Goal: Task Accomplishment & Management: Manage account settings

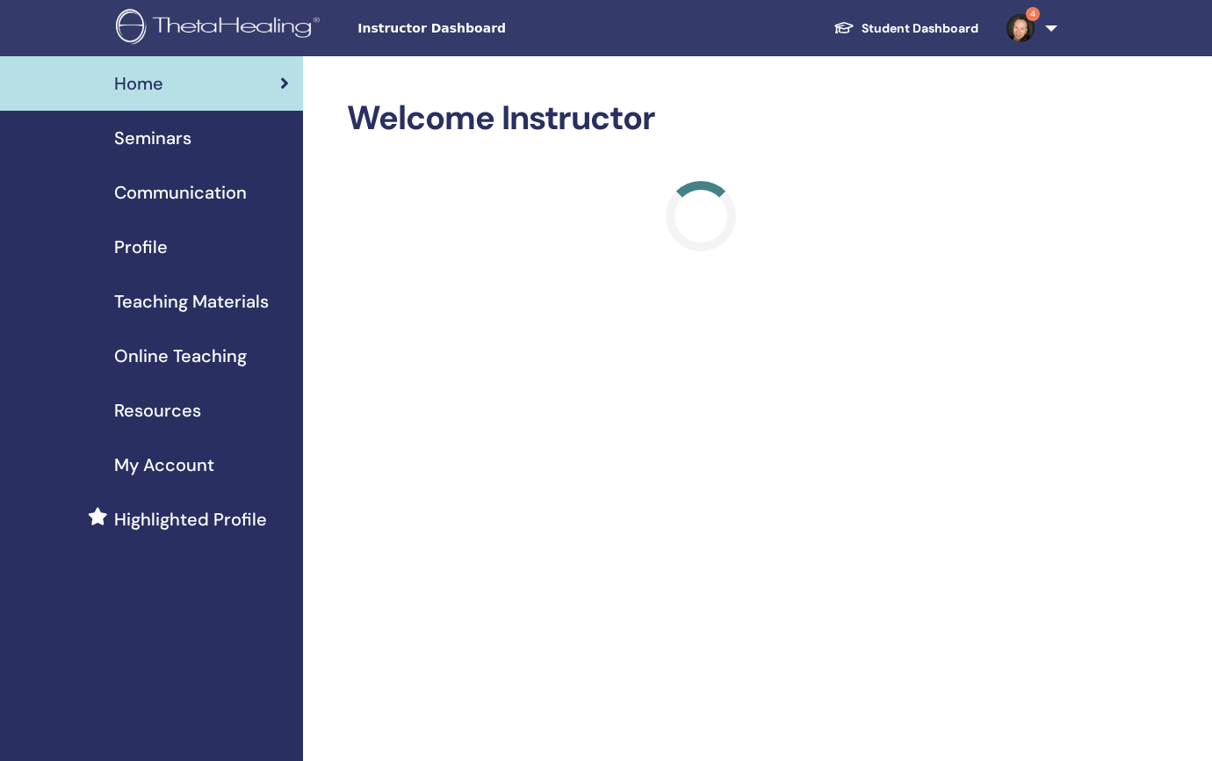
click at [1052, 26] on link "4" at bounding box center [1029, 28] width 72 height 56
click at [148, 133] on span "Seminars" at bounding box center [152, 138] width 77 height 26
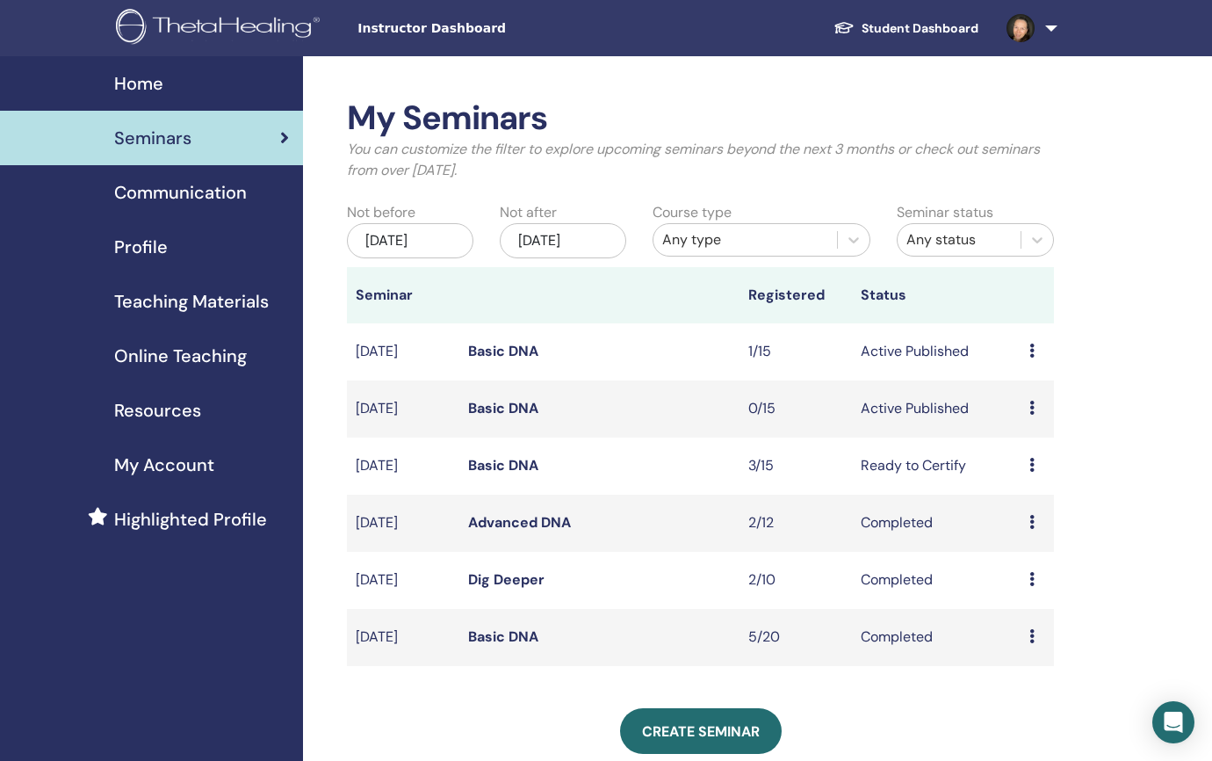
click at [1032, 463] on icon at bounding box center [1032, 465] width 5 height 14
click at [1030, 527] on link "Attendees" at bounding box center [1033, 530] width 67 height 18
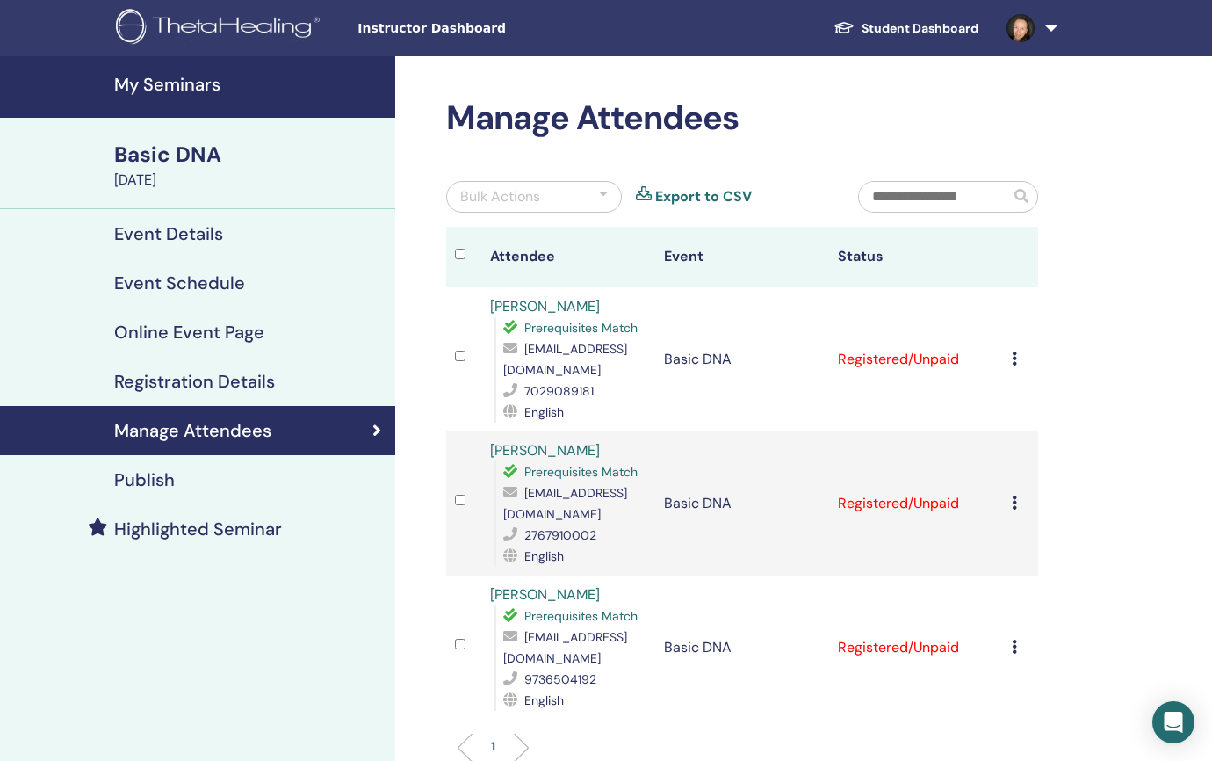
click at [1016, 351] on icon at bounding box center [1014, 358] width 5 height 14
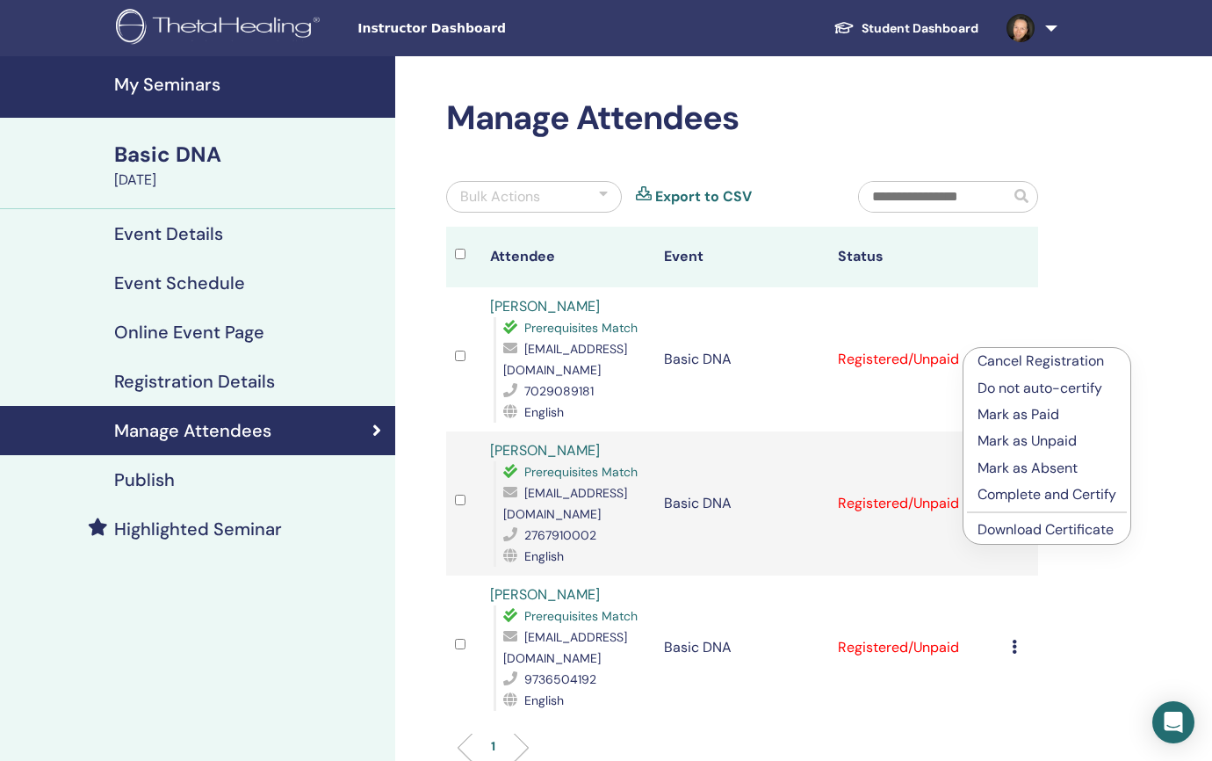
click at [1017, 409] on p "Mark as Paid" at bounding box center [1047, 414] width 139 height 21
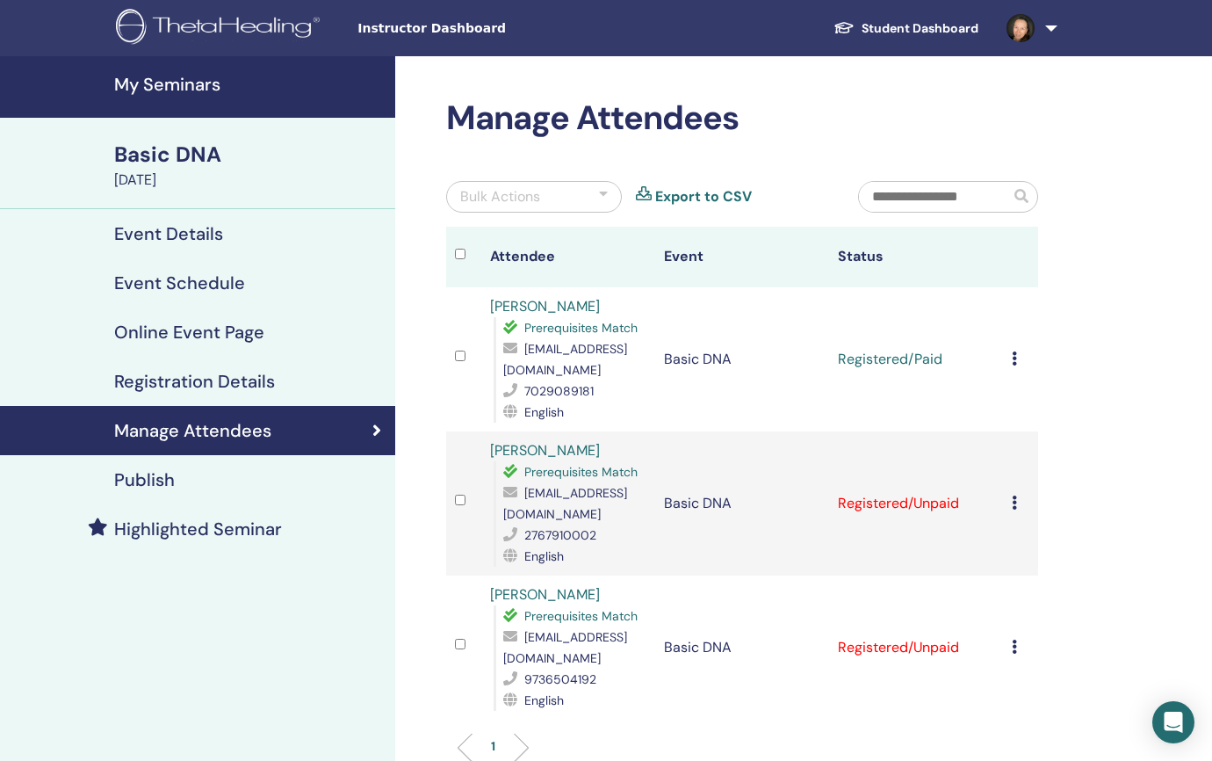
click at [1012, 496] on icon at bounding box center [1014, 503] width 5 height 14
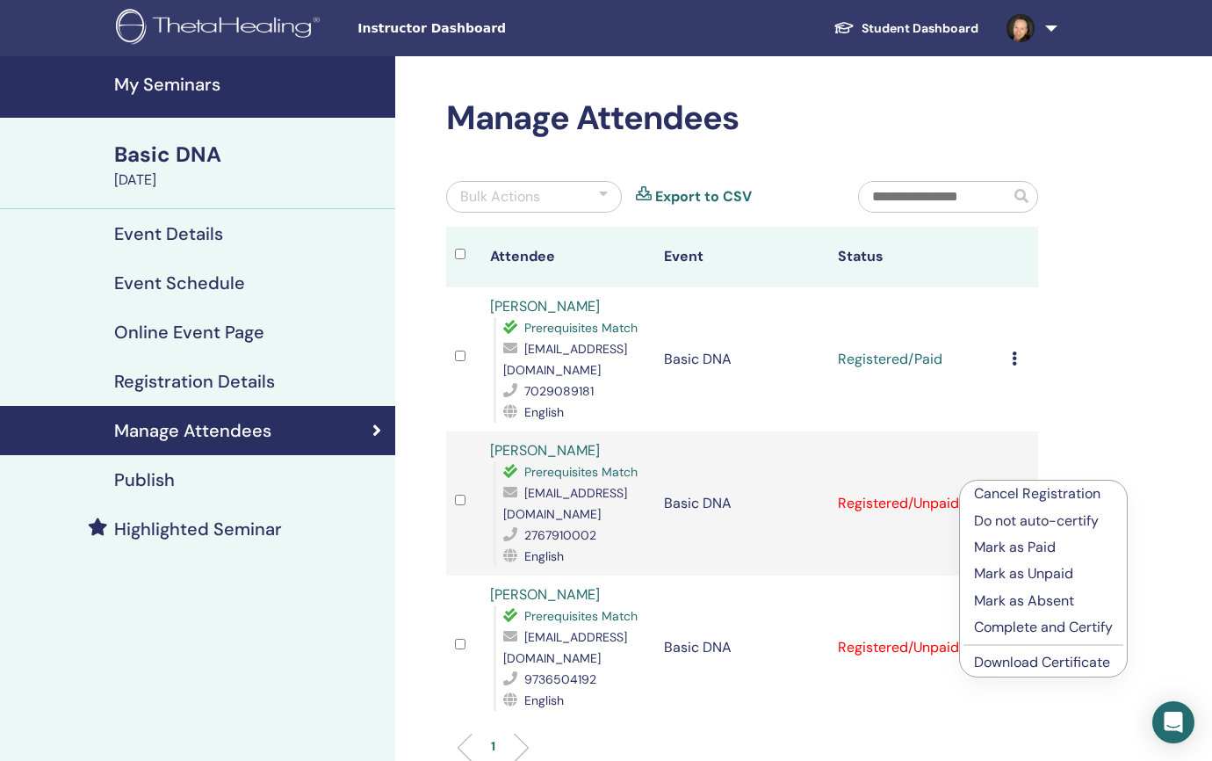
click at [1024, 541] on p "Mark as Paid" at bounding box center [1043, 547] width 139 height 21
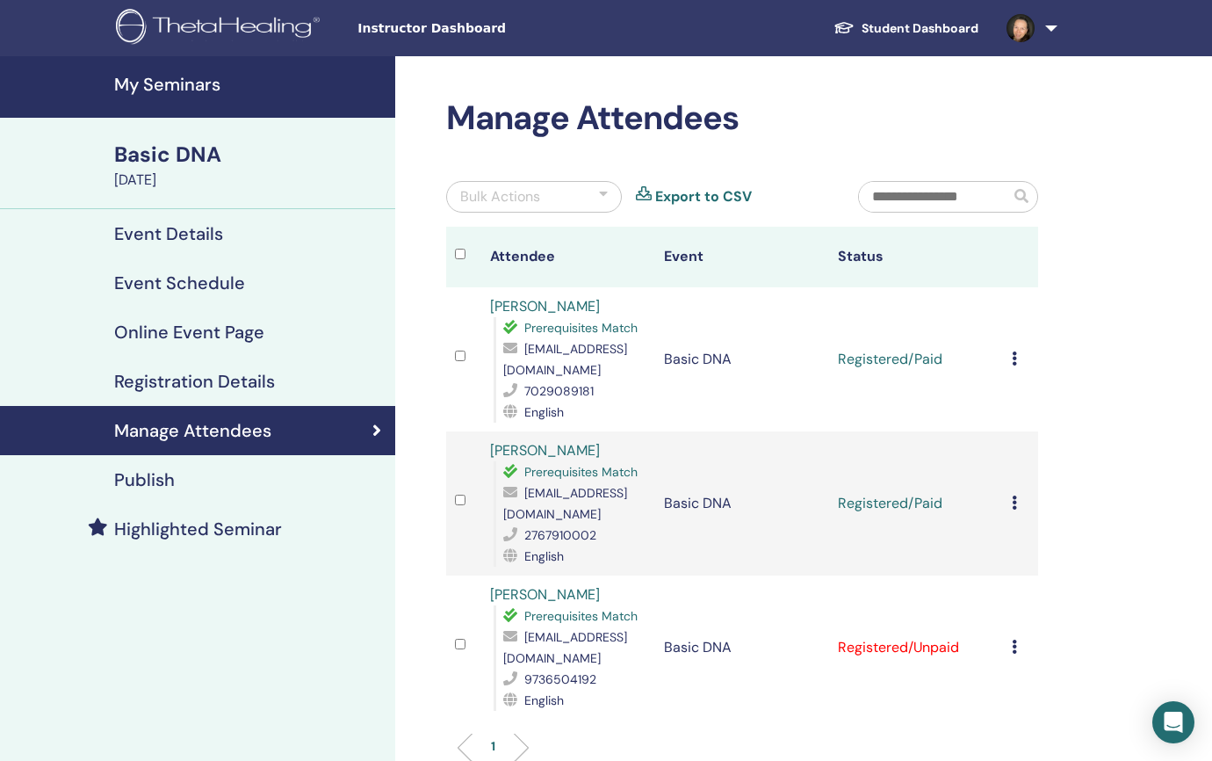
click at [1013, 640] on icon at bounding box center [1014, 647] width 5 height 14
click at [1025, 688] on p "Mark as Paid" at bounding box center [1044, 691] width 139 height 21
click at [1013, 351] on icon at bounding box center [1014, 358] width 5 height 14
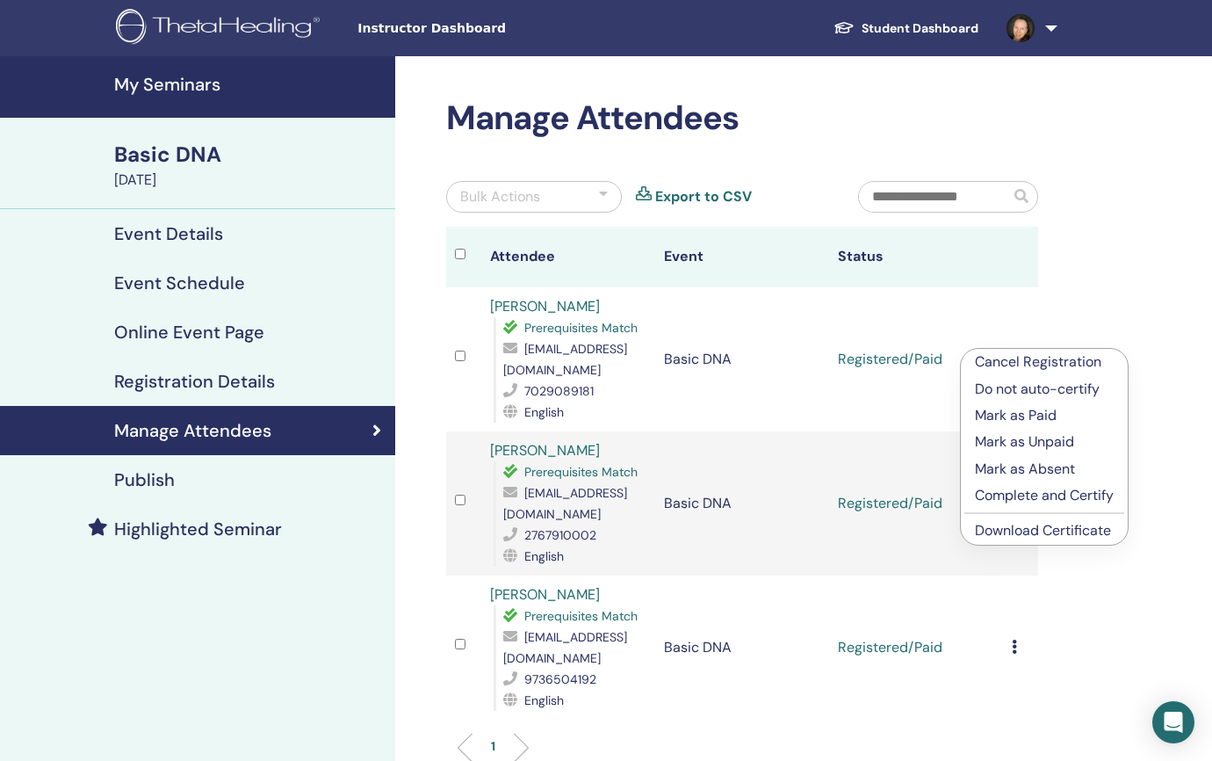
click at [1028, 492] on p "Complete and Certify" at bounding box center [1044, 495] width 139 height 21
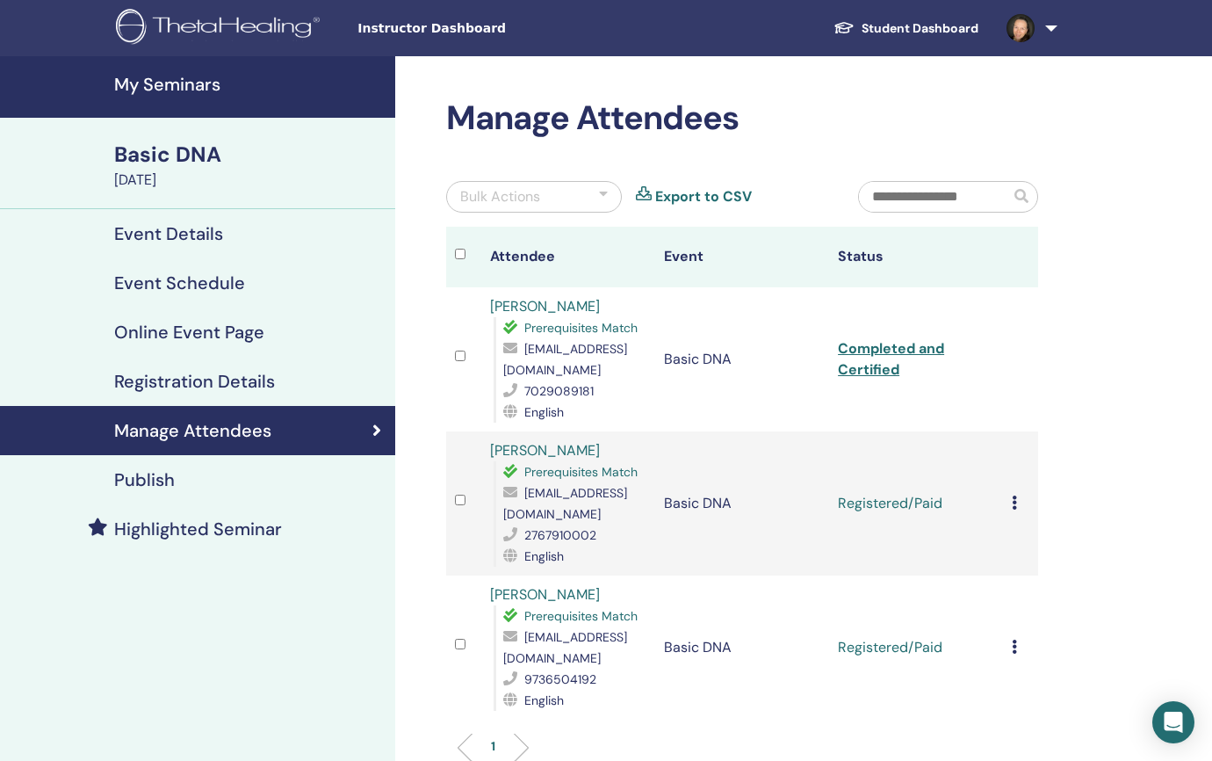
click at [1015, 496] on icon at bounding box center [1014, 503] width 5 height 14
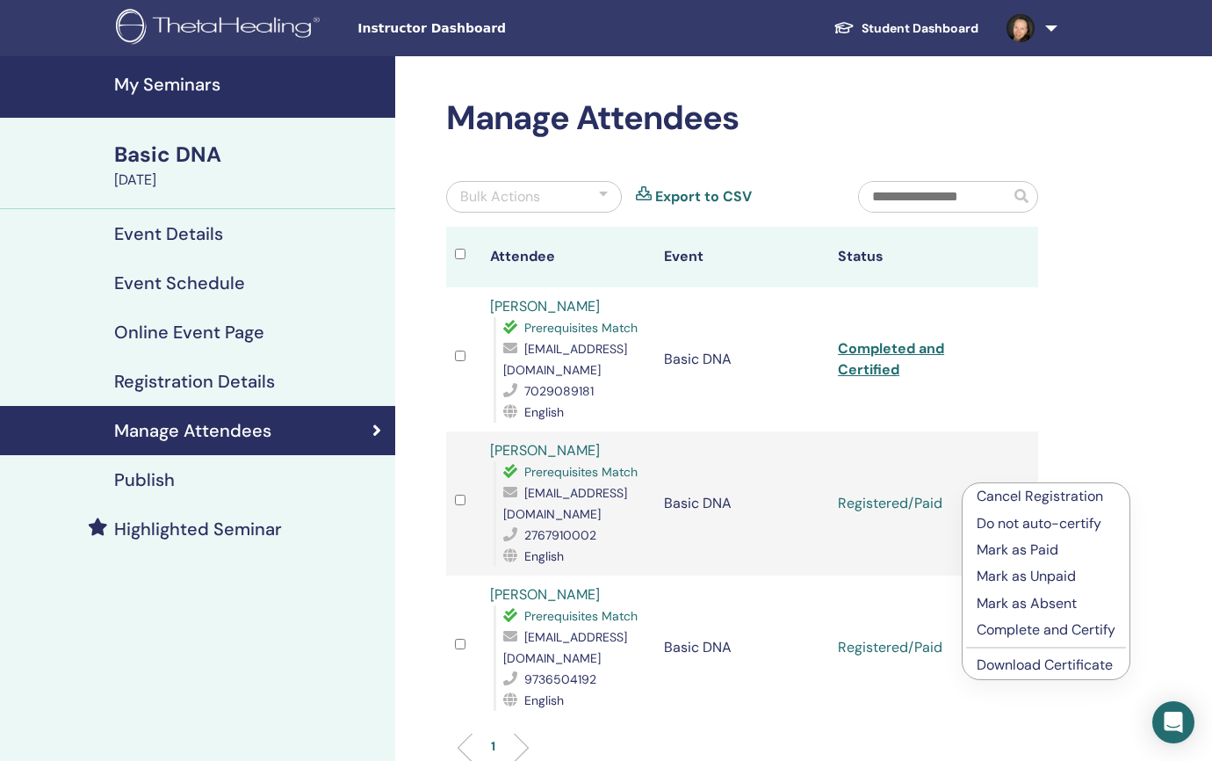
click at [1022, 626] on p "Complete and Certify" at bounding box center [1046, 629] width 139 height 21
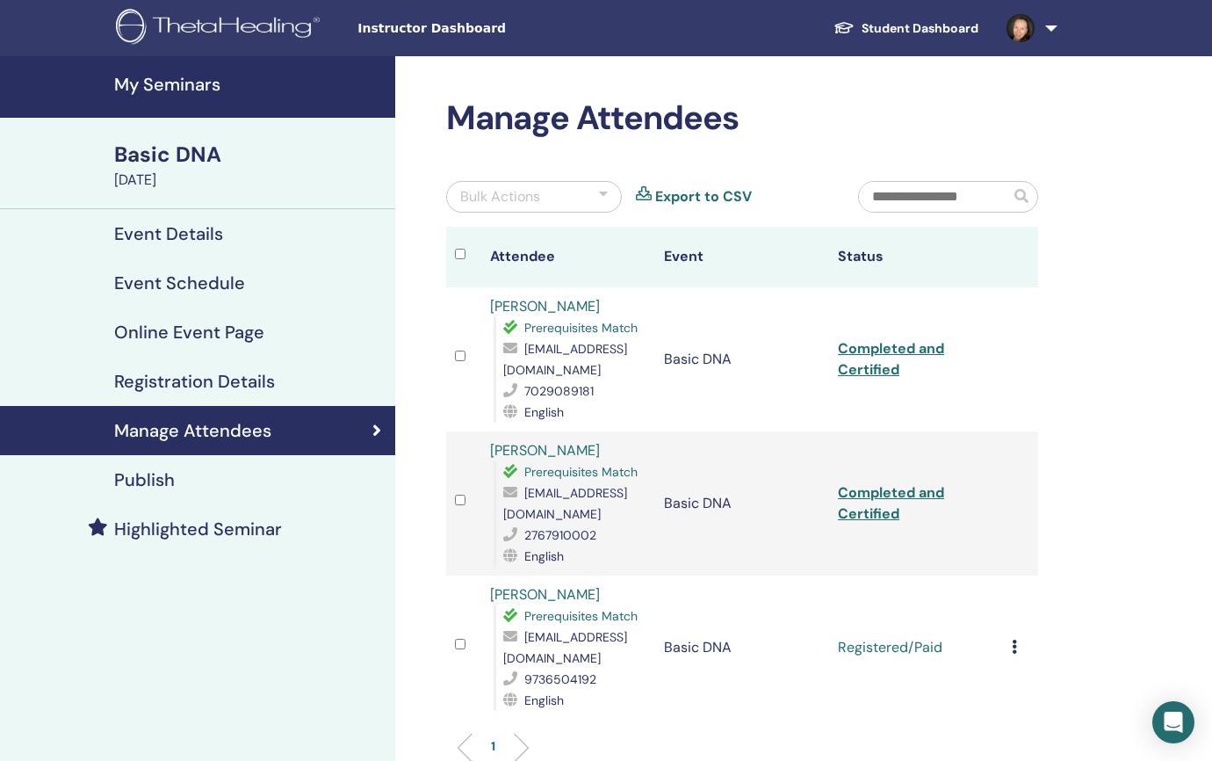
click at [1013, 640] on icon at bounding box center [1014, 647] width 5 height 14
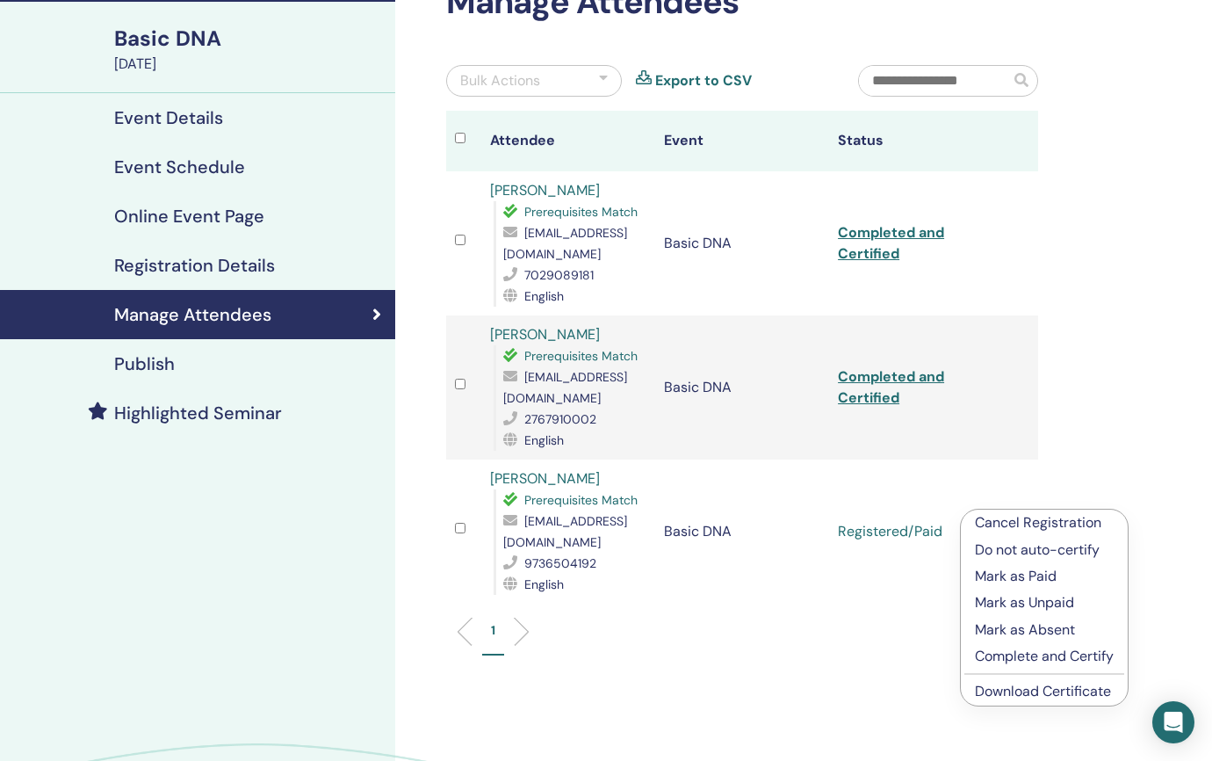
scroll to position [119, 0]
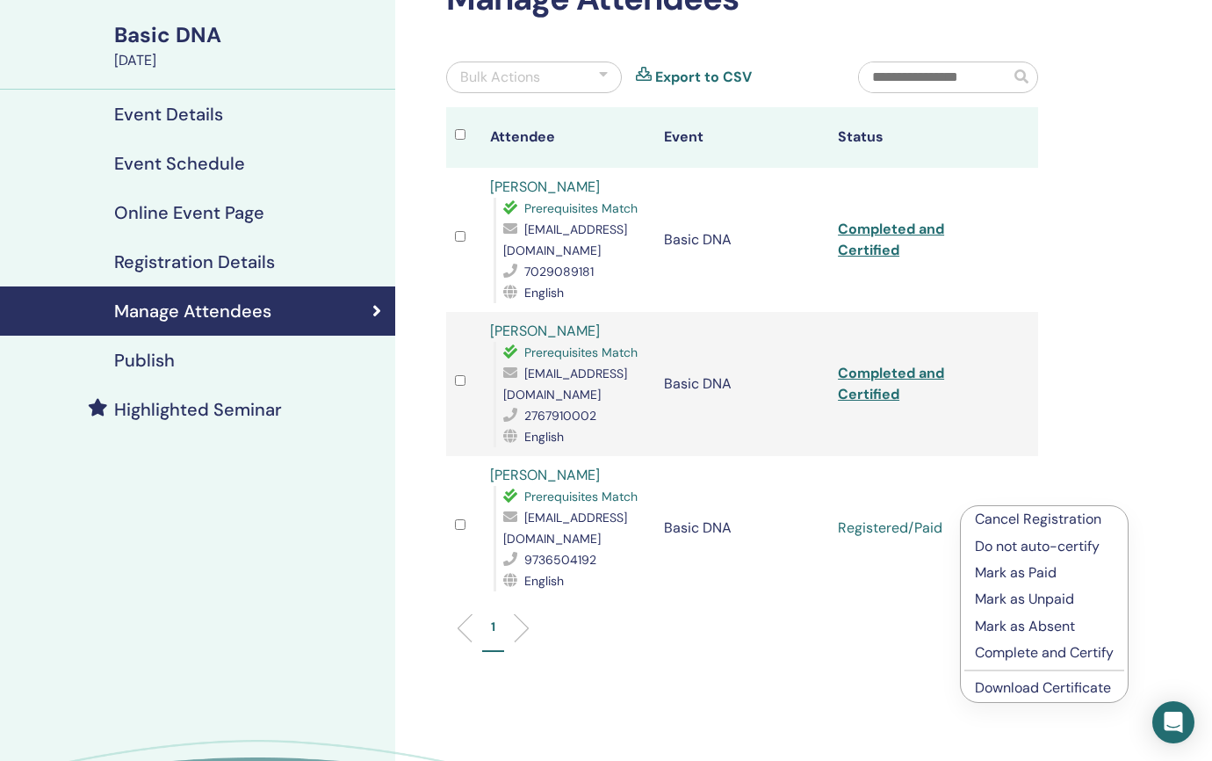
click at [1012, 650] on p "Complete and Certify" at bounding box center [1044, 652] width 139 height 21
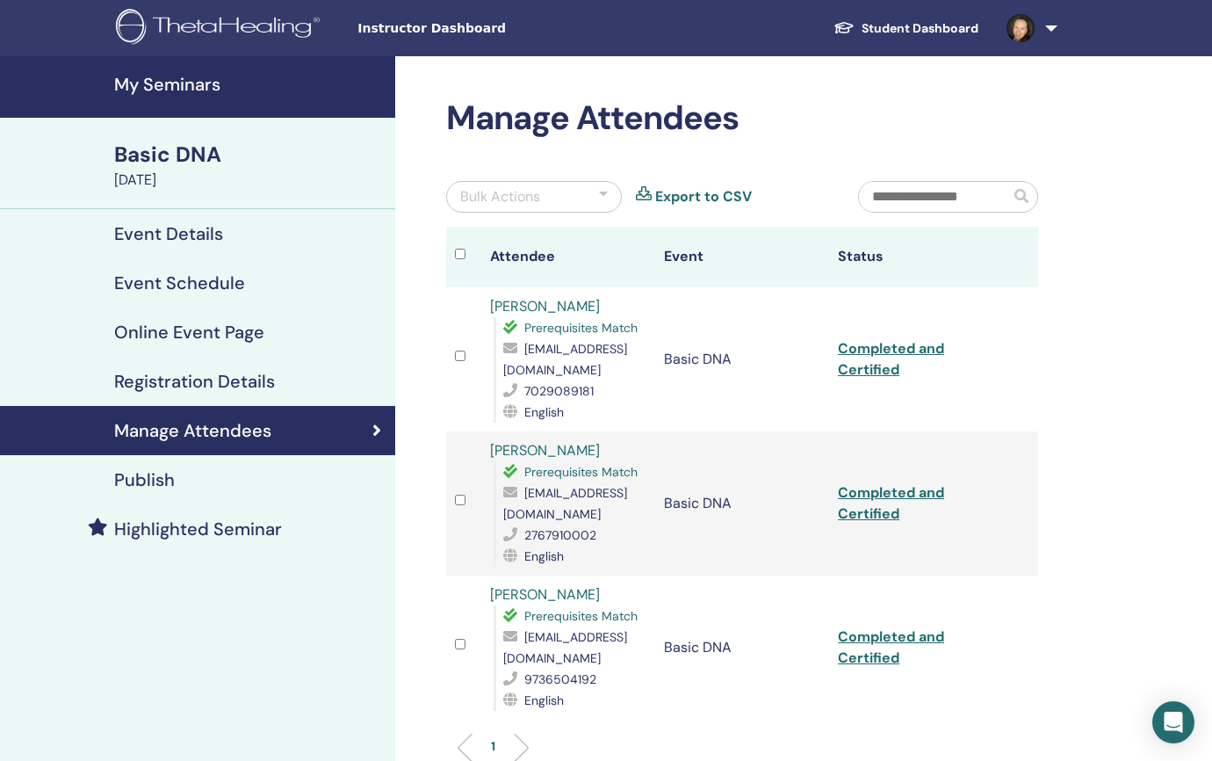
click at [199, 84] on h4 "My Seminars" at bounding box center [249, 84] width 271 height 21
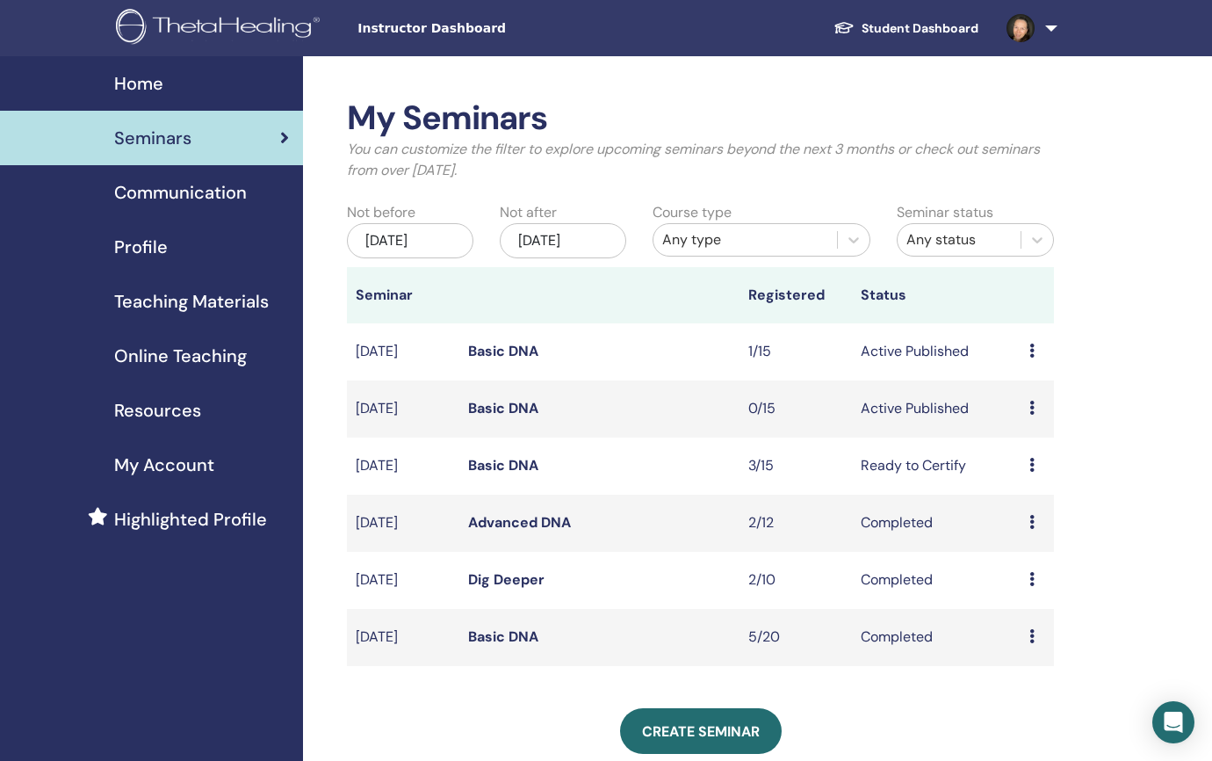
click at [1031, 349] on icon at bounding box center [1032, 351] width 5 height 14
click at [1031, 415] on link "Attendees" at bounding box center [1032, 416] width 67 height 18
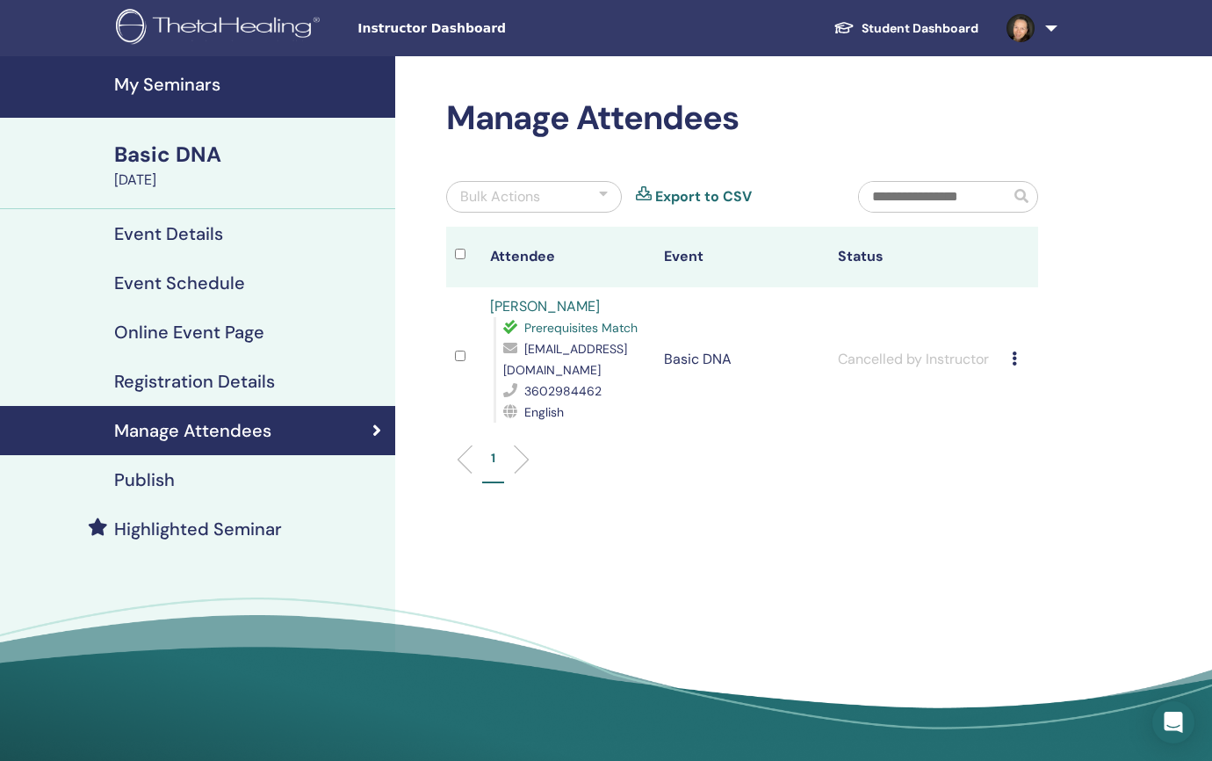
click at [1010, 358] on td "Cancel Registration Do not auto-certify Mark as Paid Mark as Unpaid Mark as Abs…" at bounding box center [1020, 359] width 35 height 144
click at [1014, 358] on icon at bounding box center [1014, 358] width 5 height 14
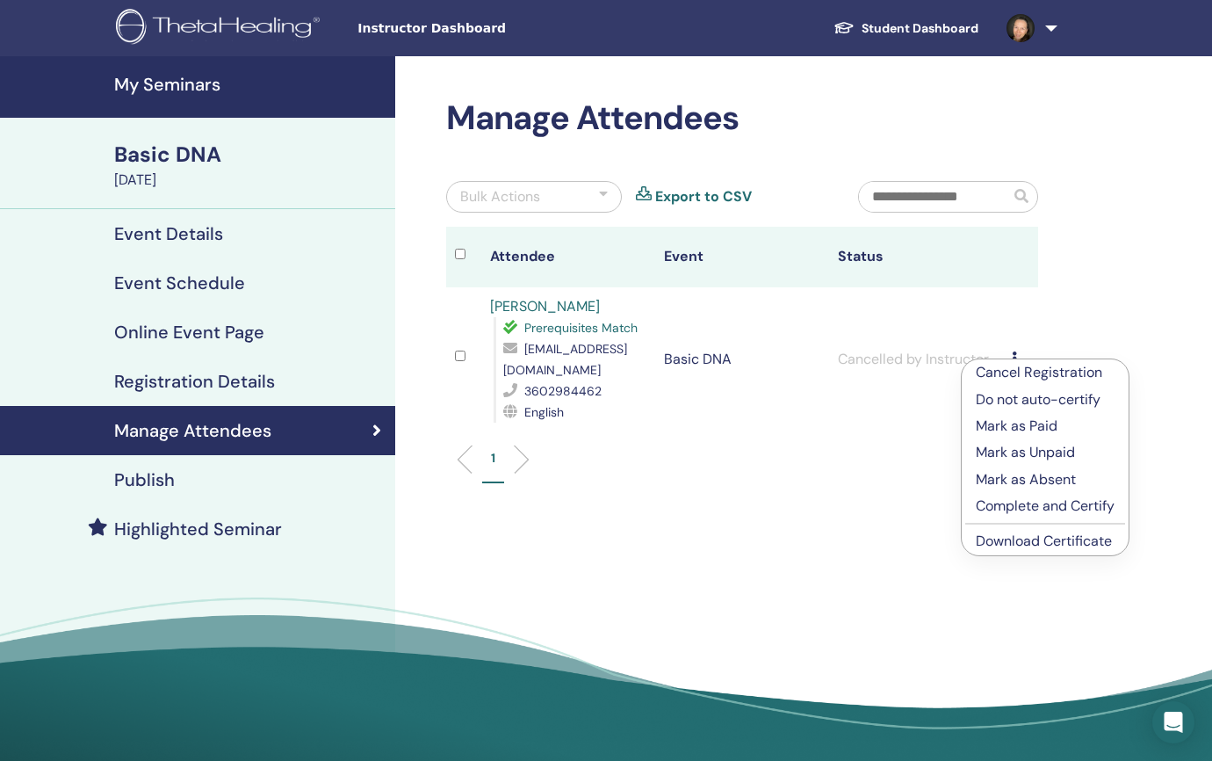
click at [1016, 367] on p "Cancel Registration" at bounding box center [1045, 372] width 139 height 21
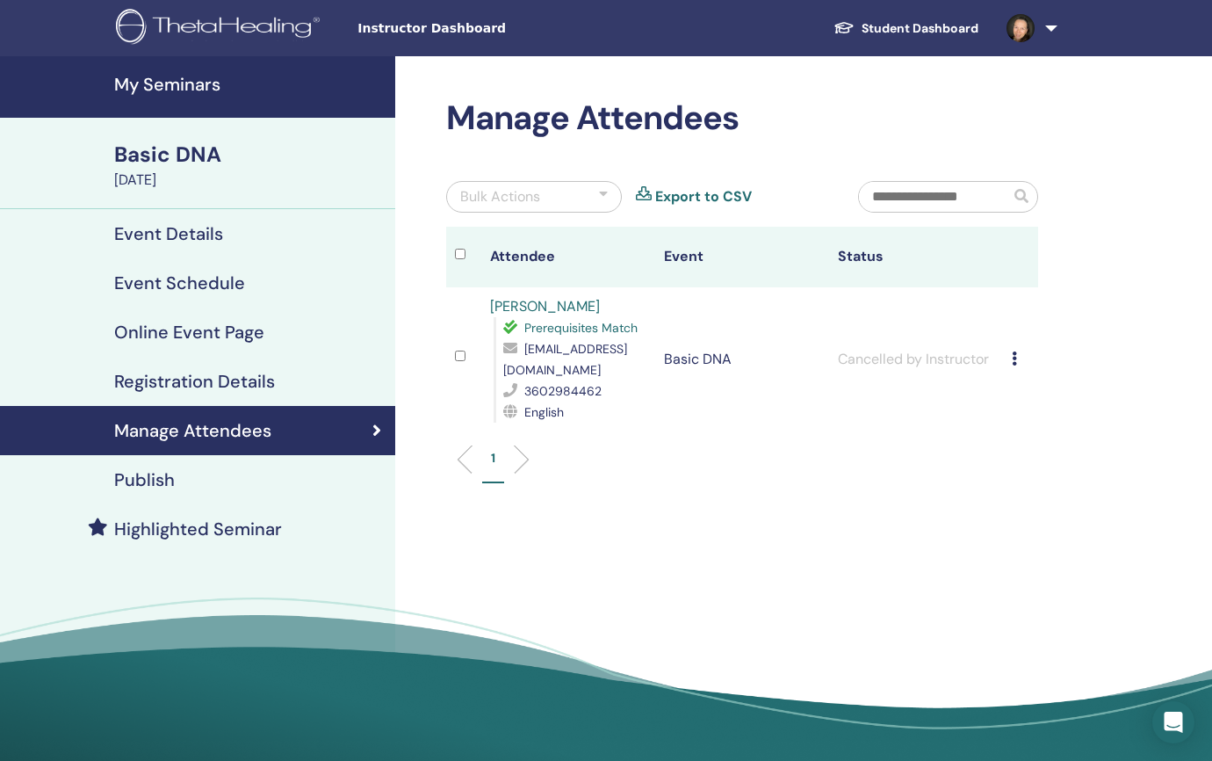
click at [471, 33] on span "Instructor Dashboard" at bounding box center [490, 28] width 264 height 18
click at [1025, 25] on img at bounding box center [1021, 28] width 28 height 28
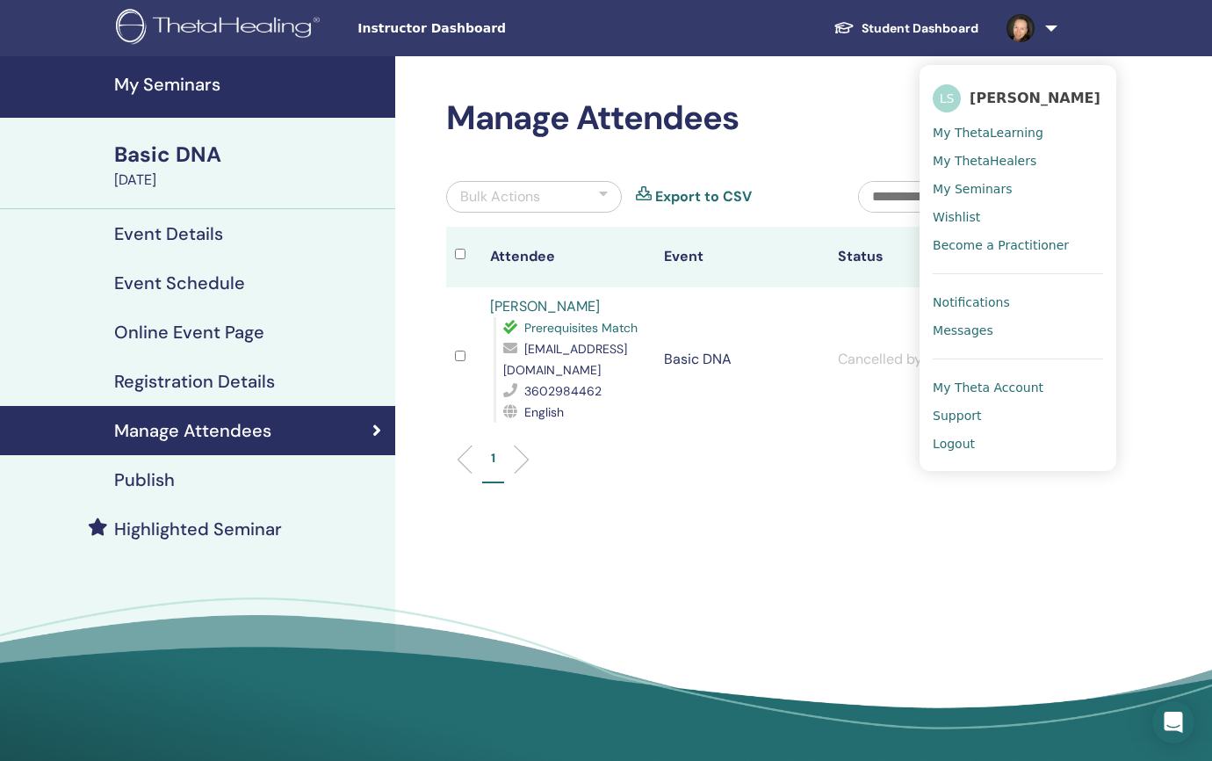
click at [996, 128] on span "My ThetaLearning" at bounding box center [988, 133] width 111 height 16
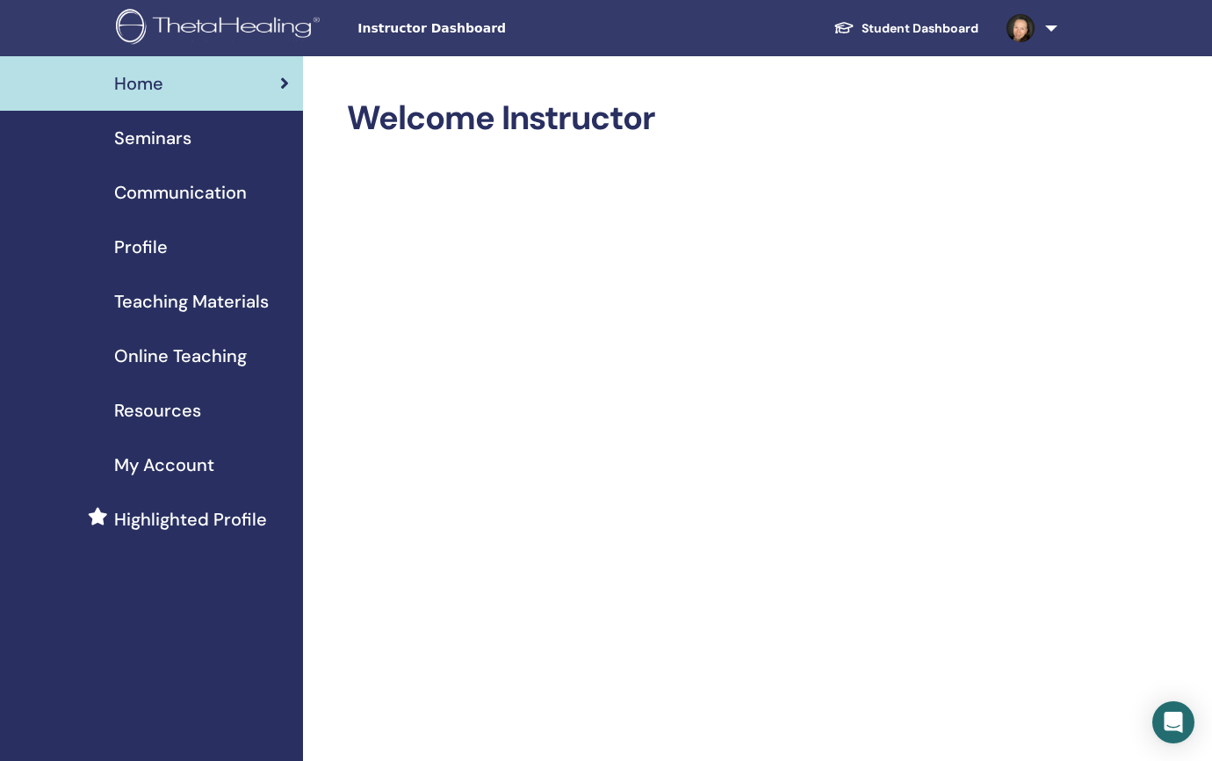
click at [189, 296] on span "Teaching Materials" at bounding box center [191, 301] width 155 height 26
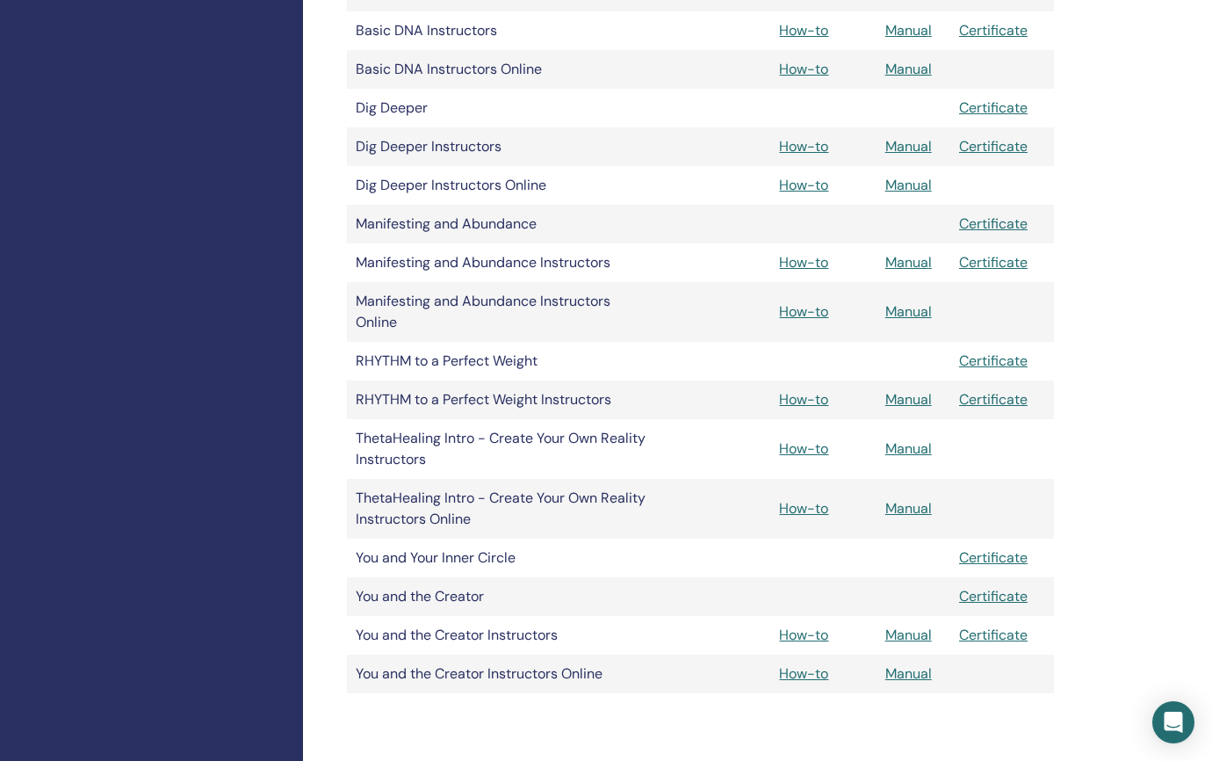
scroll to position [584, 0]
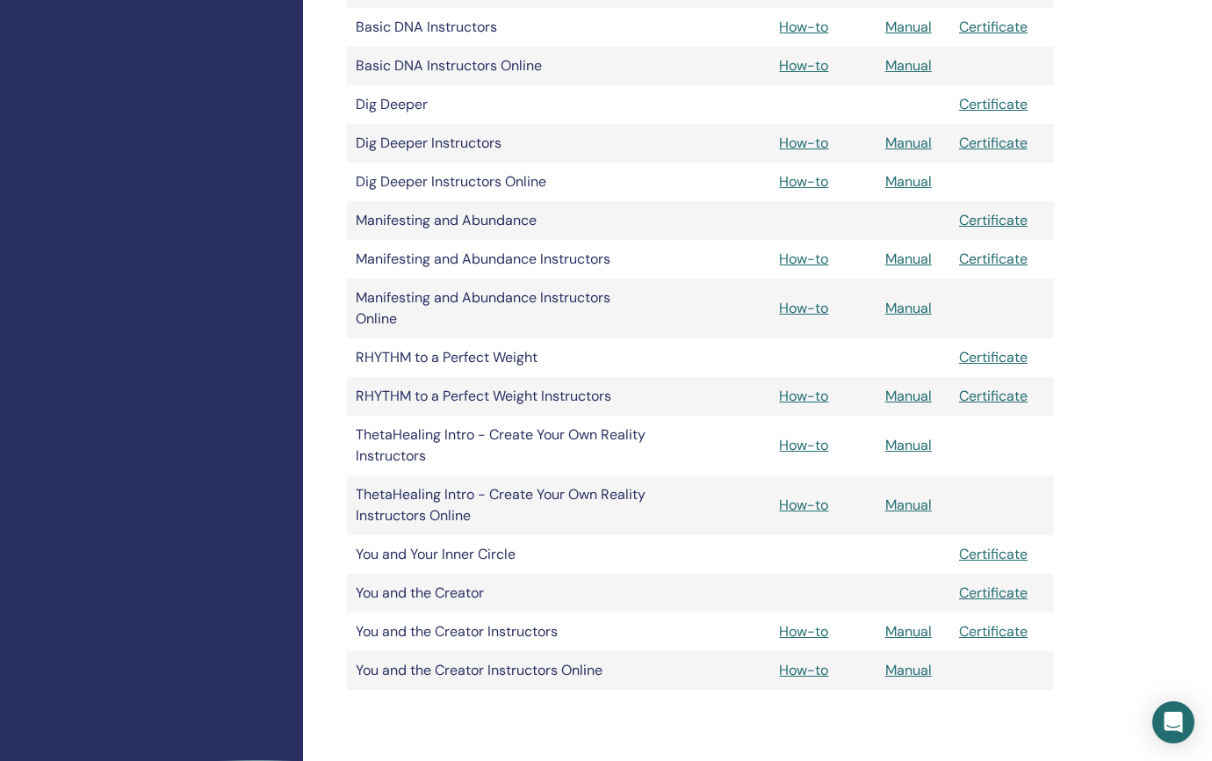
click at [904, 443] on link "Manual" at bounding box center [909, 445] width 47 height 18
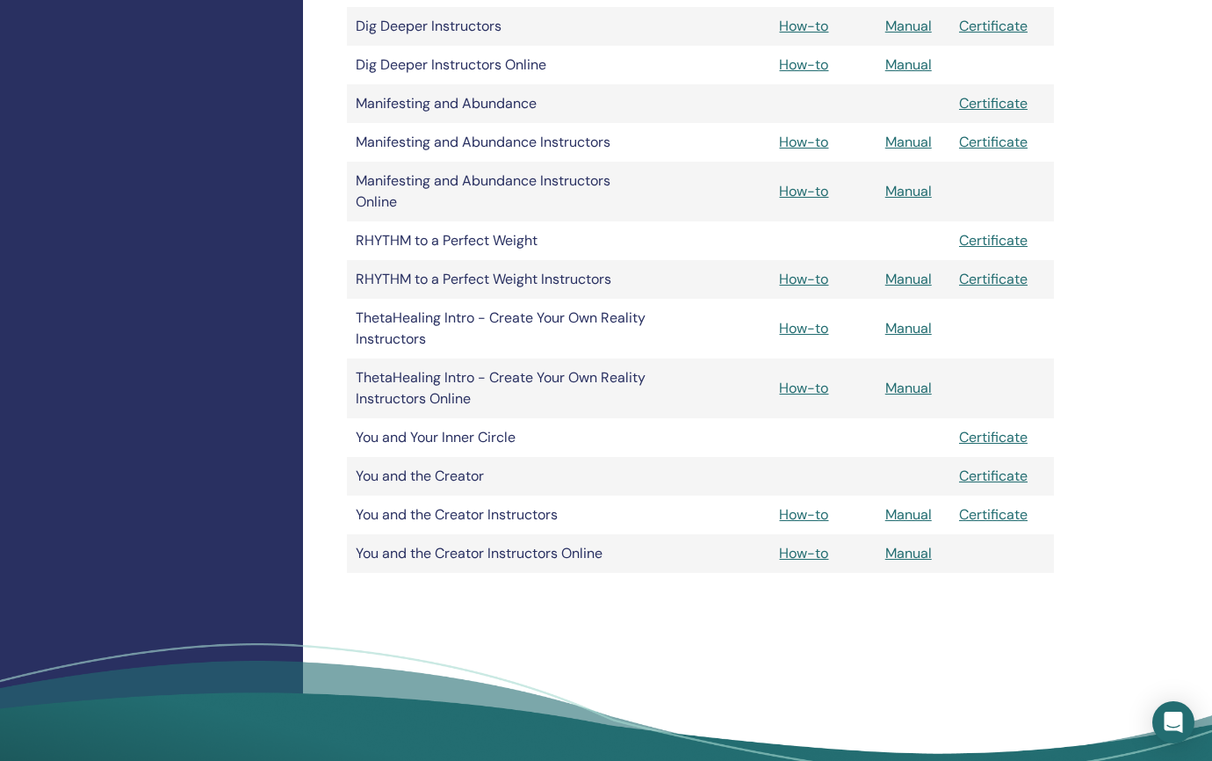
scroll to position [698, 0]
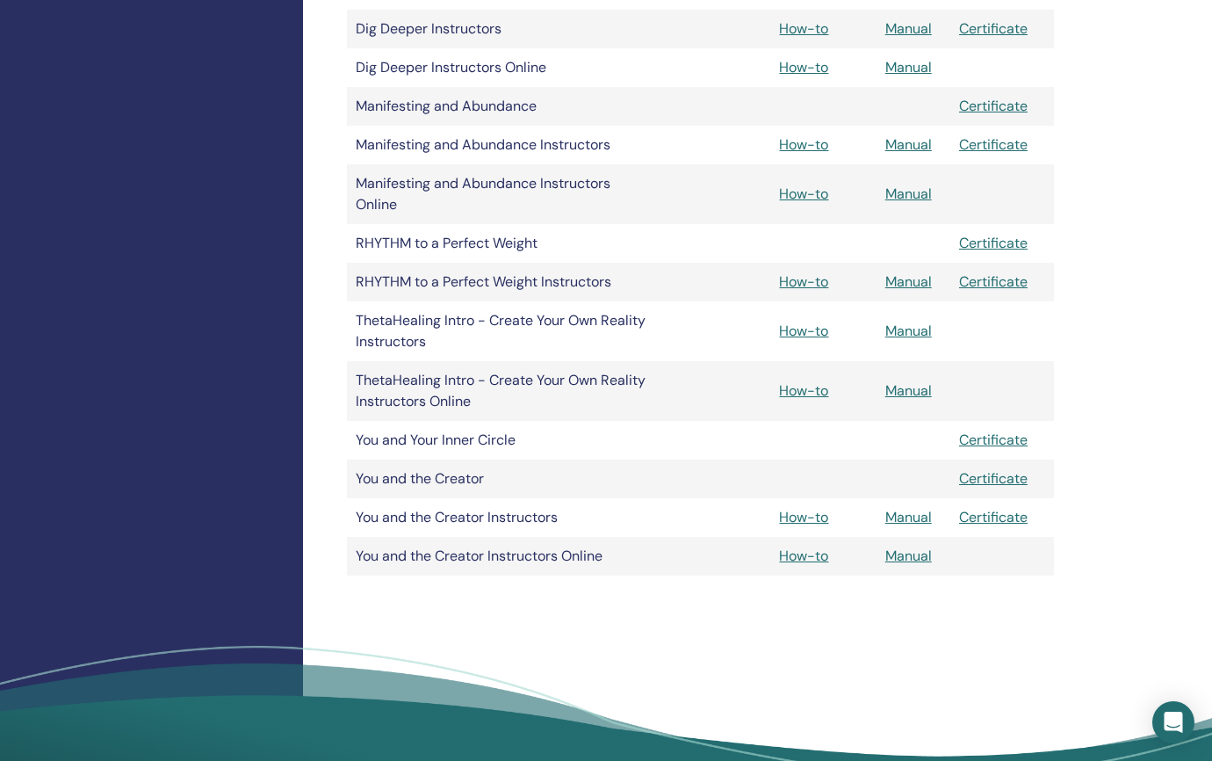
click at [814, 327] on link "How-to" at bounding box center [803, 331] width 49 height 18
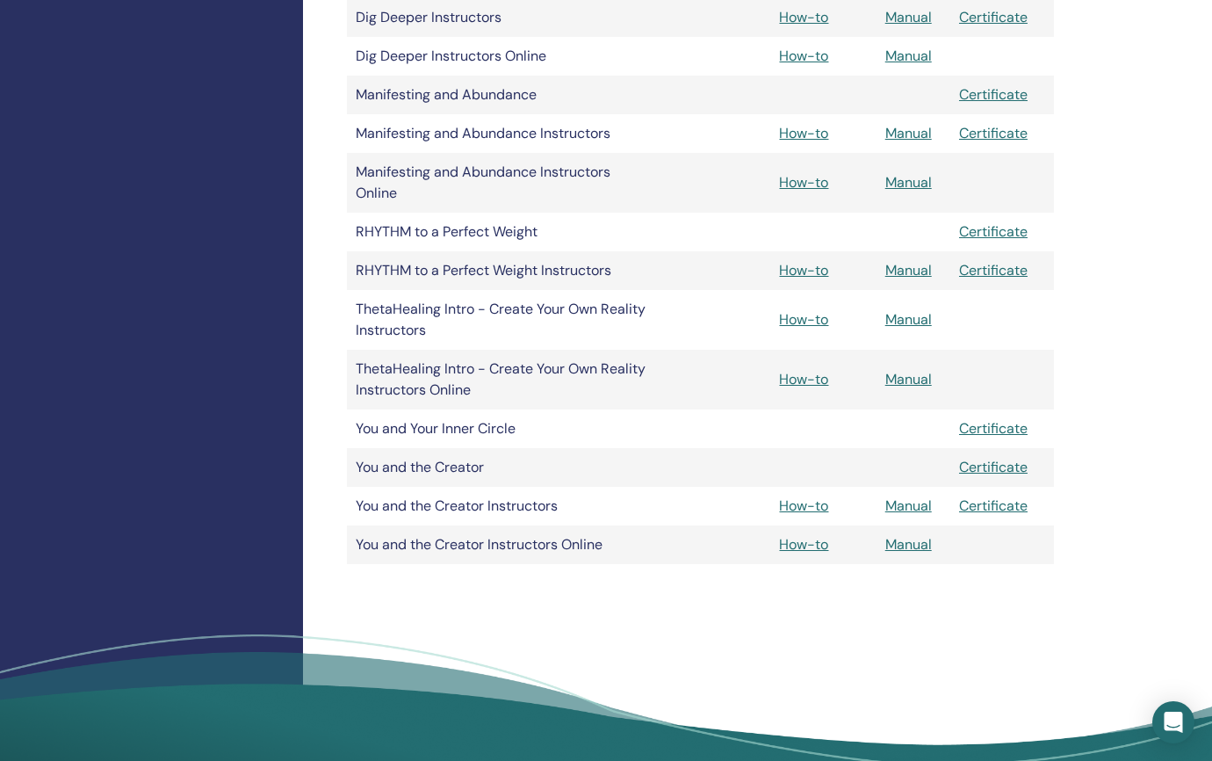
scroll to position [723, 0]
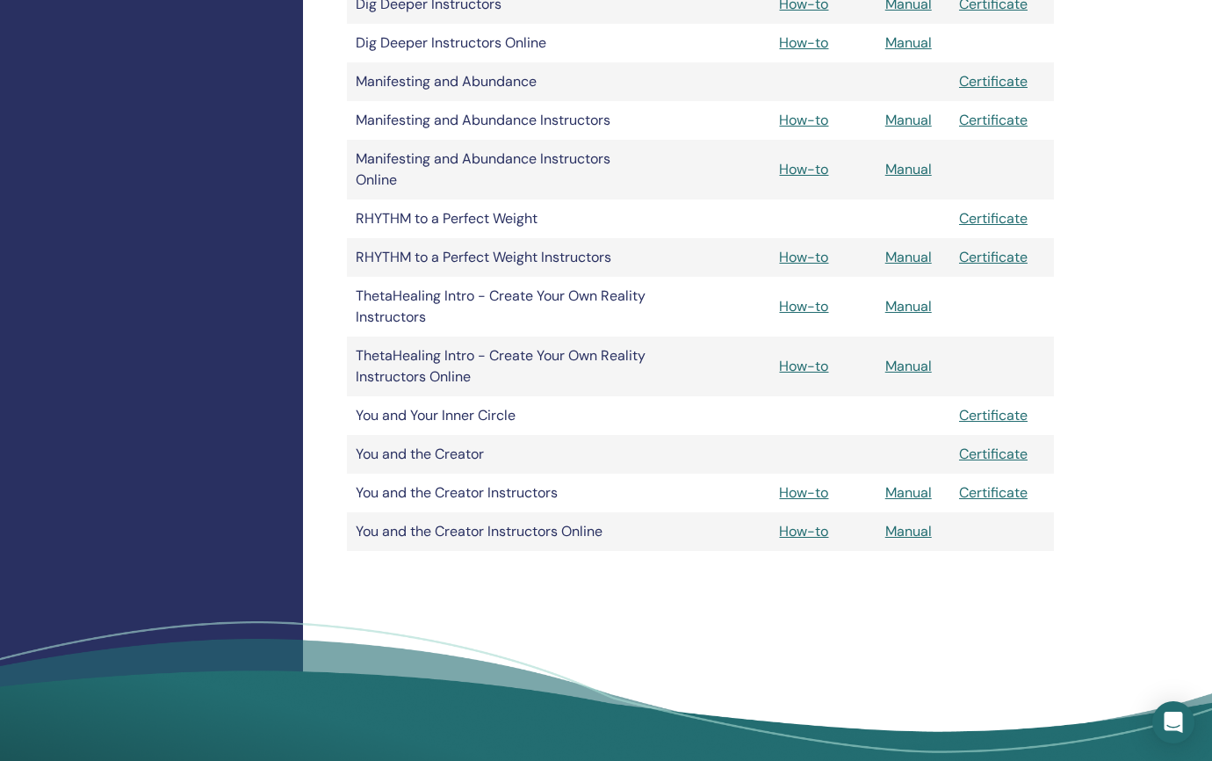
click at [919, 361] on link "Manual" at bounding box center [909, 366] width 47 height 18
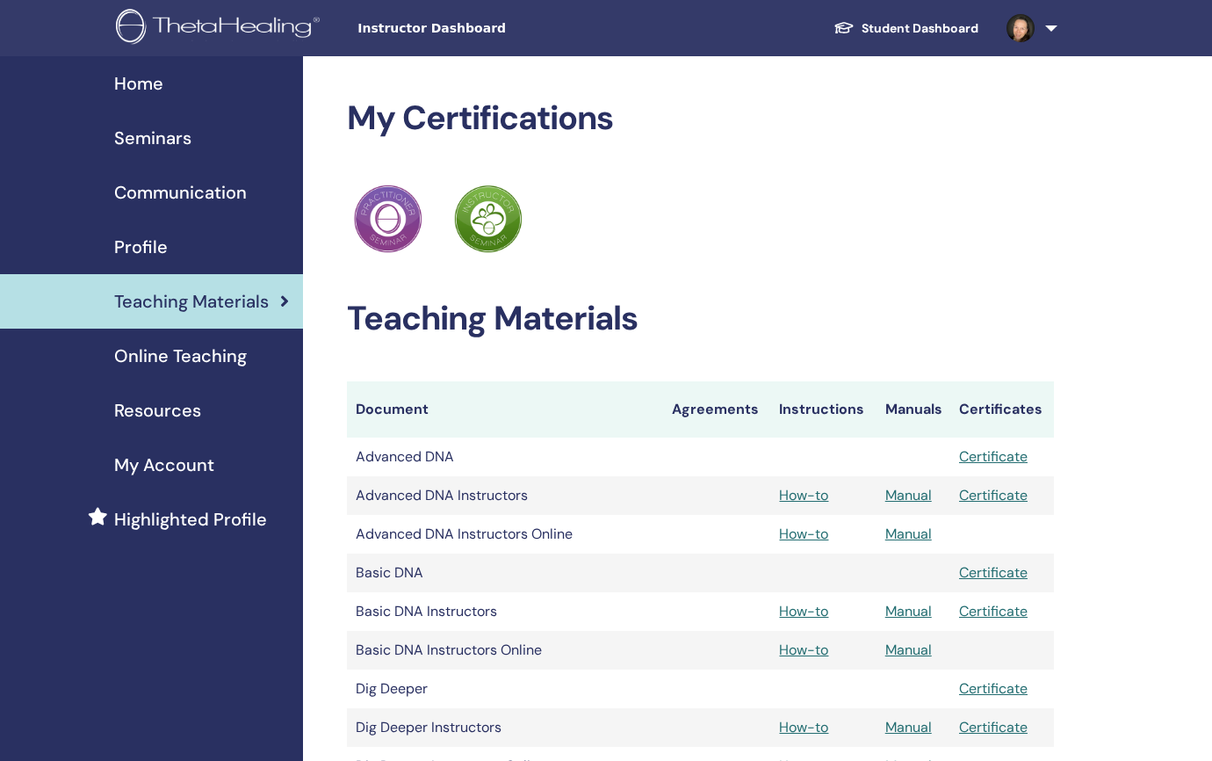
scroll to position [723, 0]
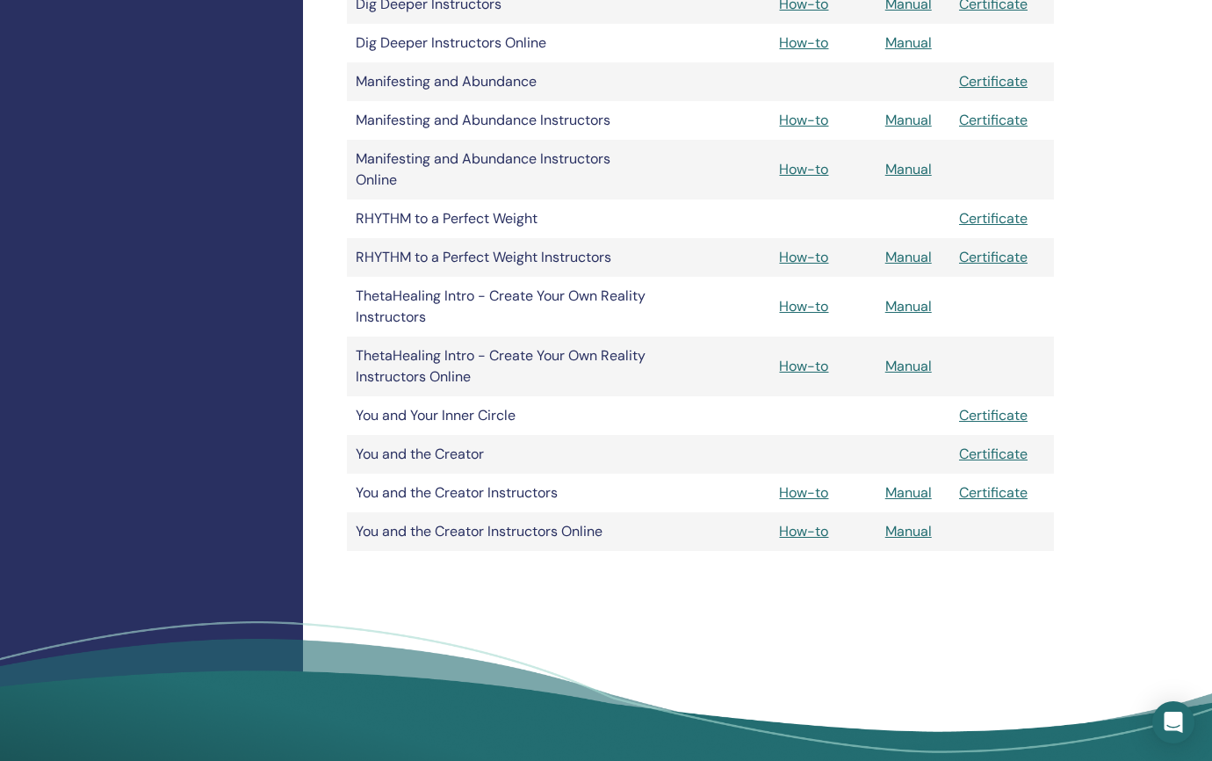
click at [804, 364] on link "How-to" at bounding box center [803, 366] width 49 height 18
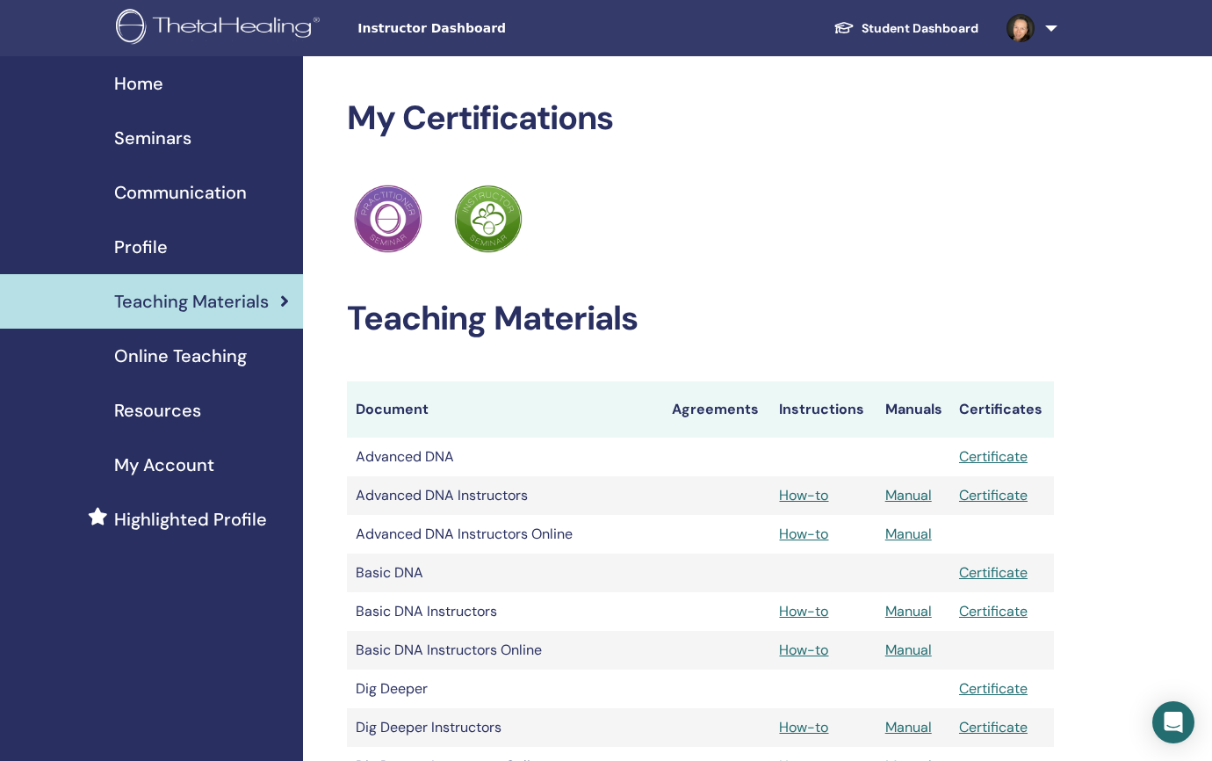
click at [265, 22] on img at bounding box center [221, 29] width 210 height 40
